Goal: Find specific page/section: Find specific page/section

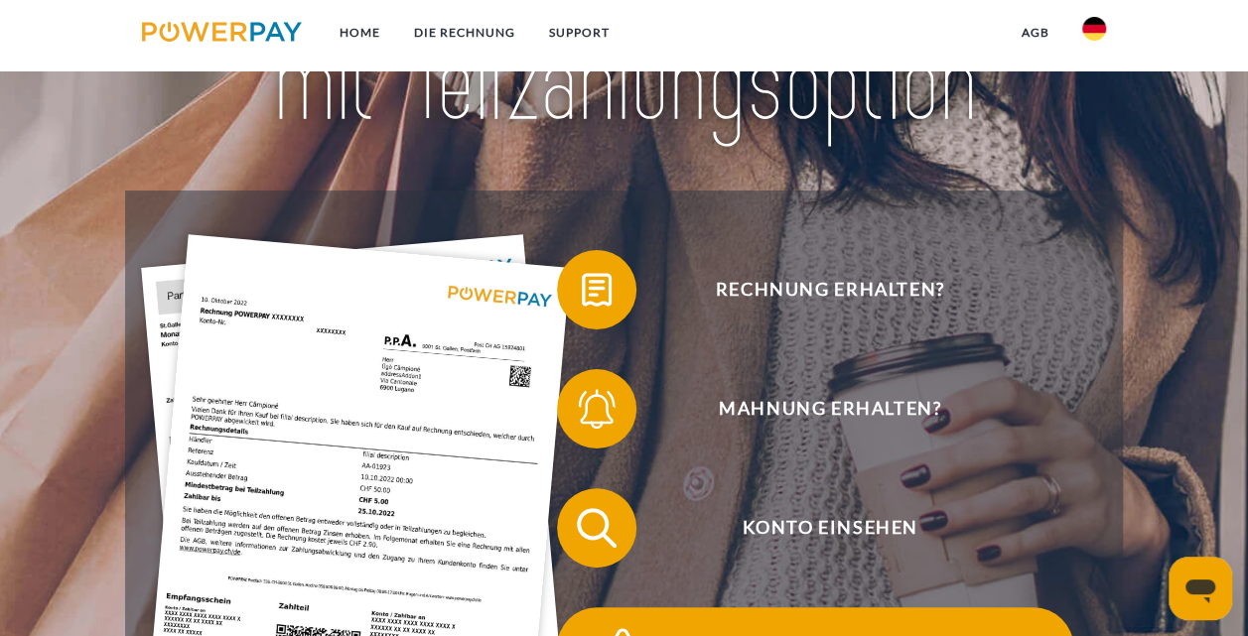
scroll to position [298, 0]
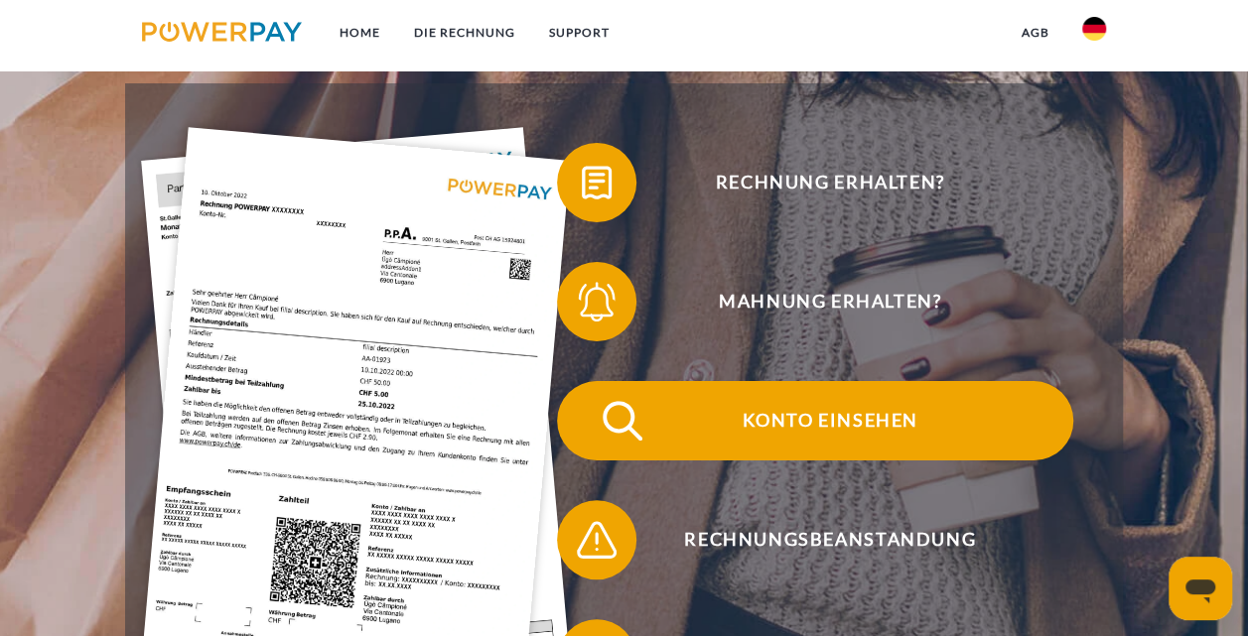
click at [829, 416] on span "Konto einsehen" at bounding box center [830, 420] width 486 height 79
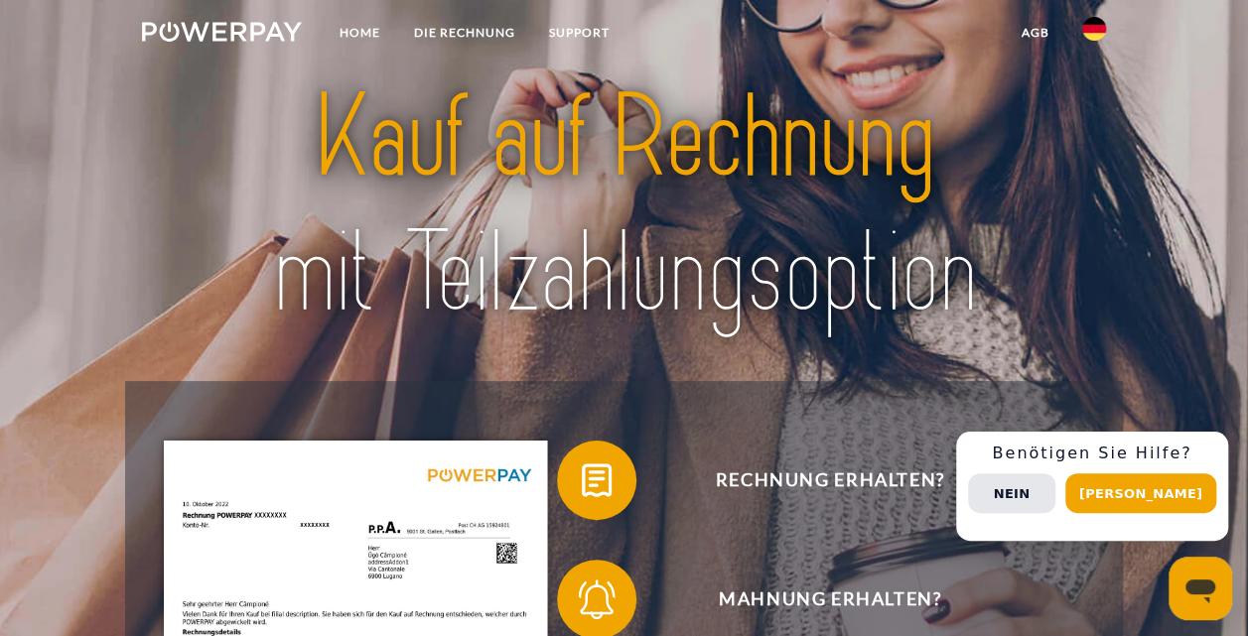
scroll to position [298, 0]
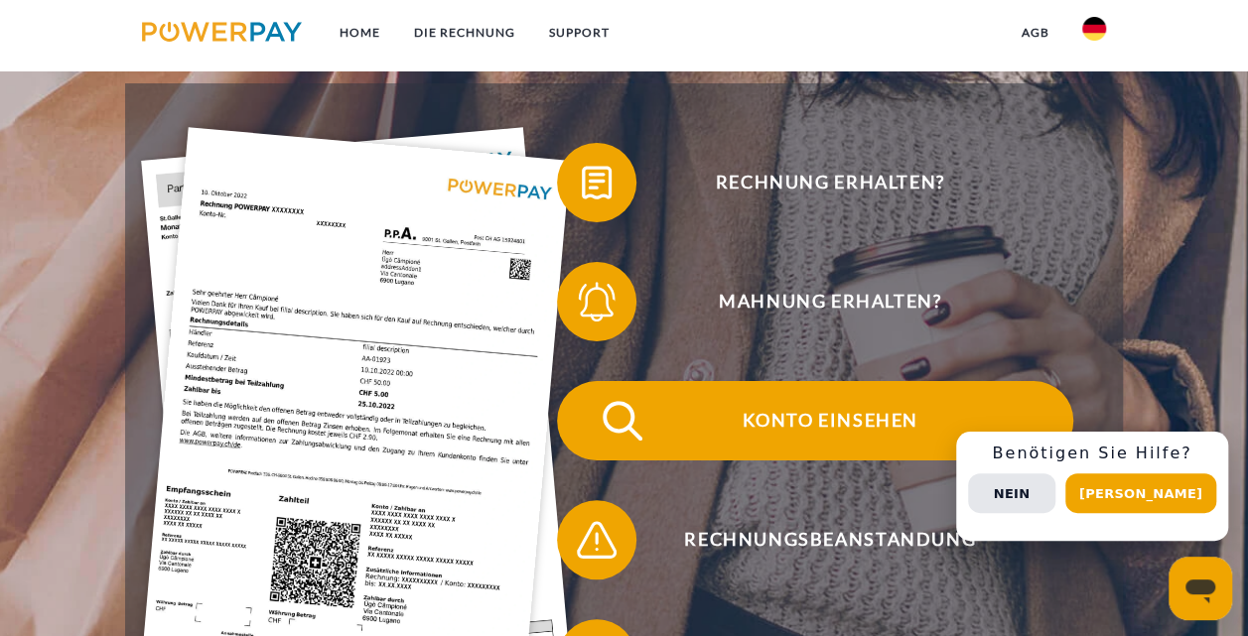
click at [803, 423] on span "Konto einsehen" at bounding box center [830, 420] width 486 height 79
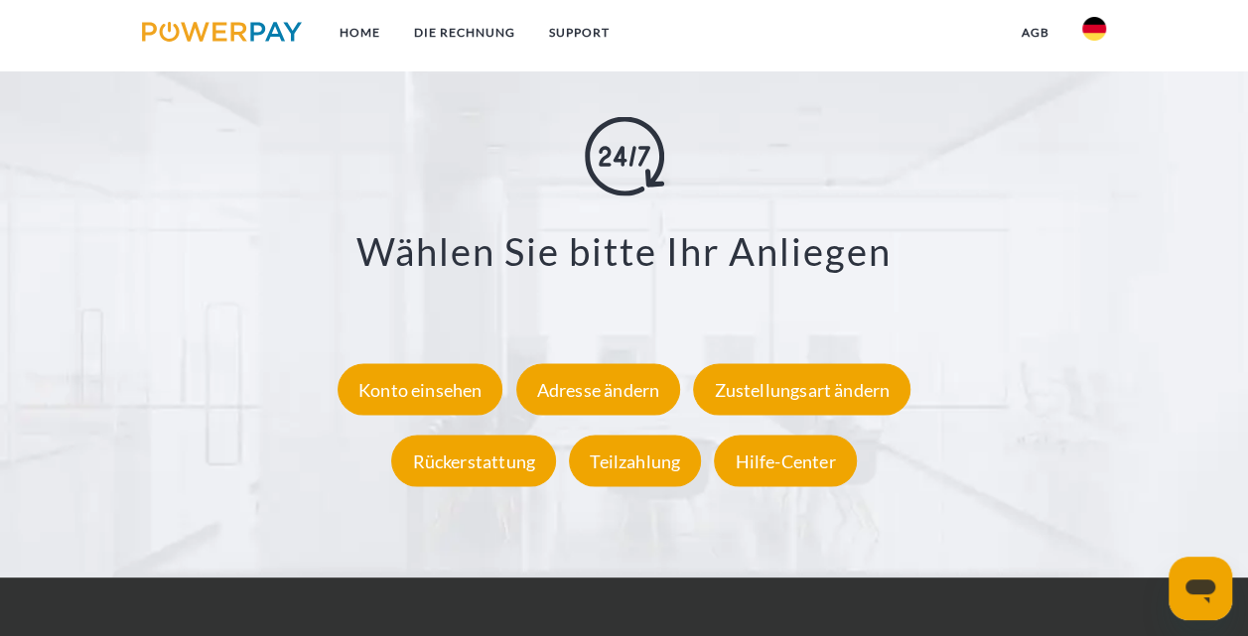
scroll to position [3474, 0]
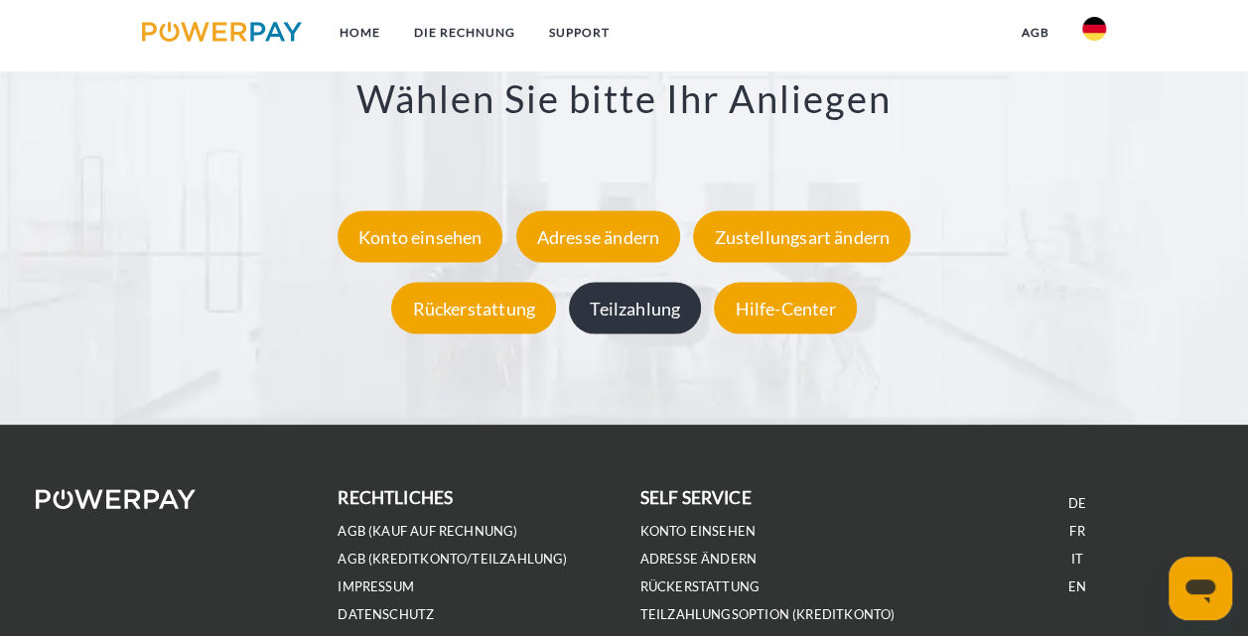
click at [602, 309] on div "Teilzahlung" at bounding box center [635, 308] width 132 height 52
